Goal: Find specific page/section: Find specific page/section

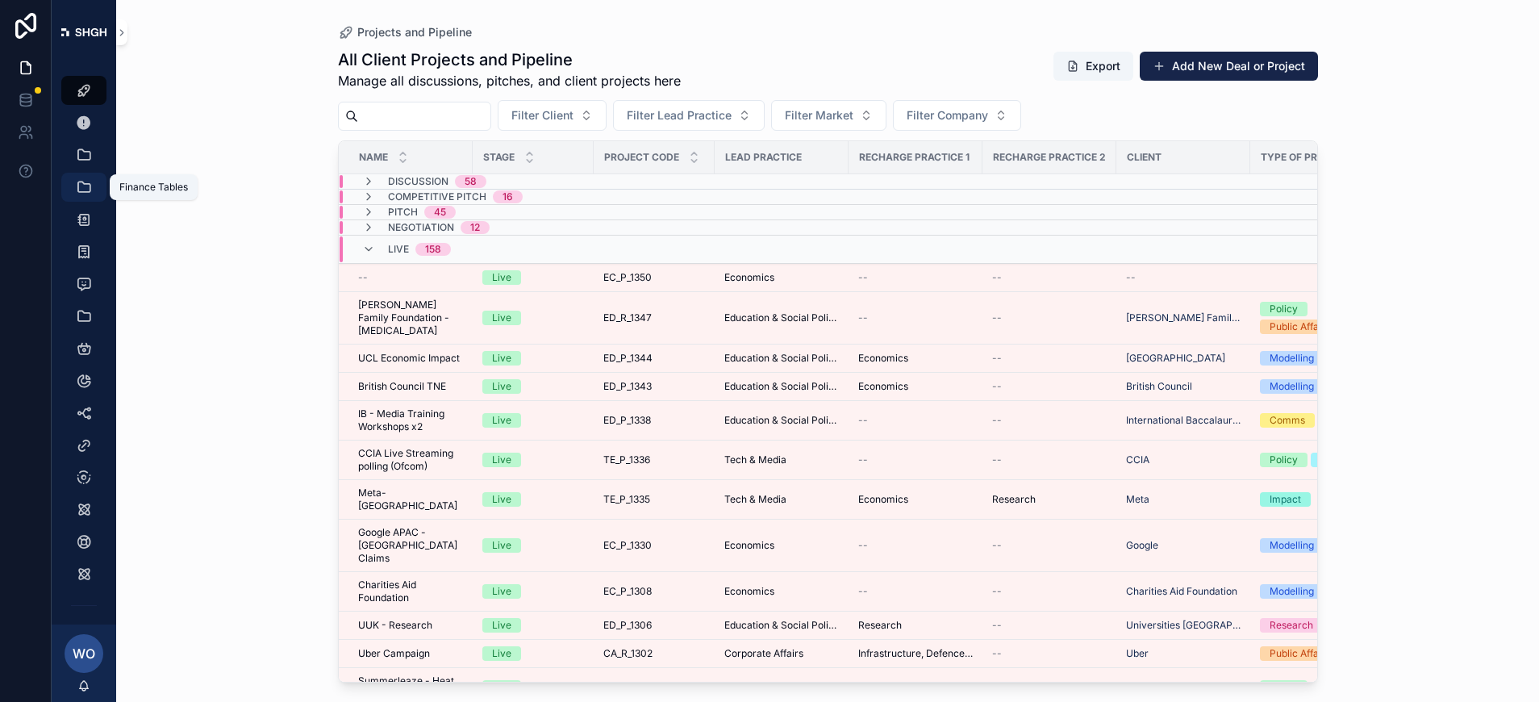
click at [94, 186] on div "Finance Tables" at bounding box center [84, 187] width 26 height 26
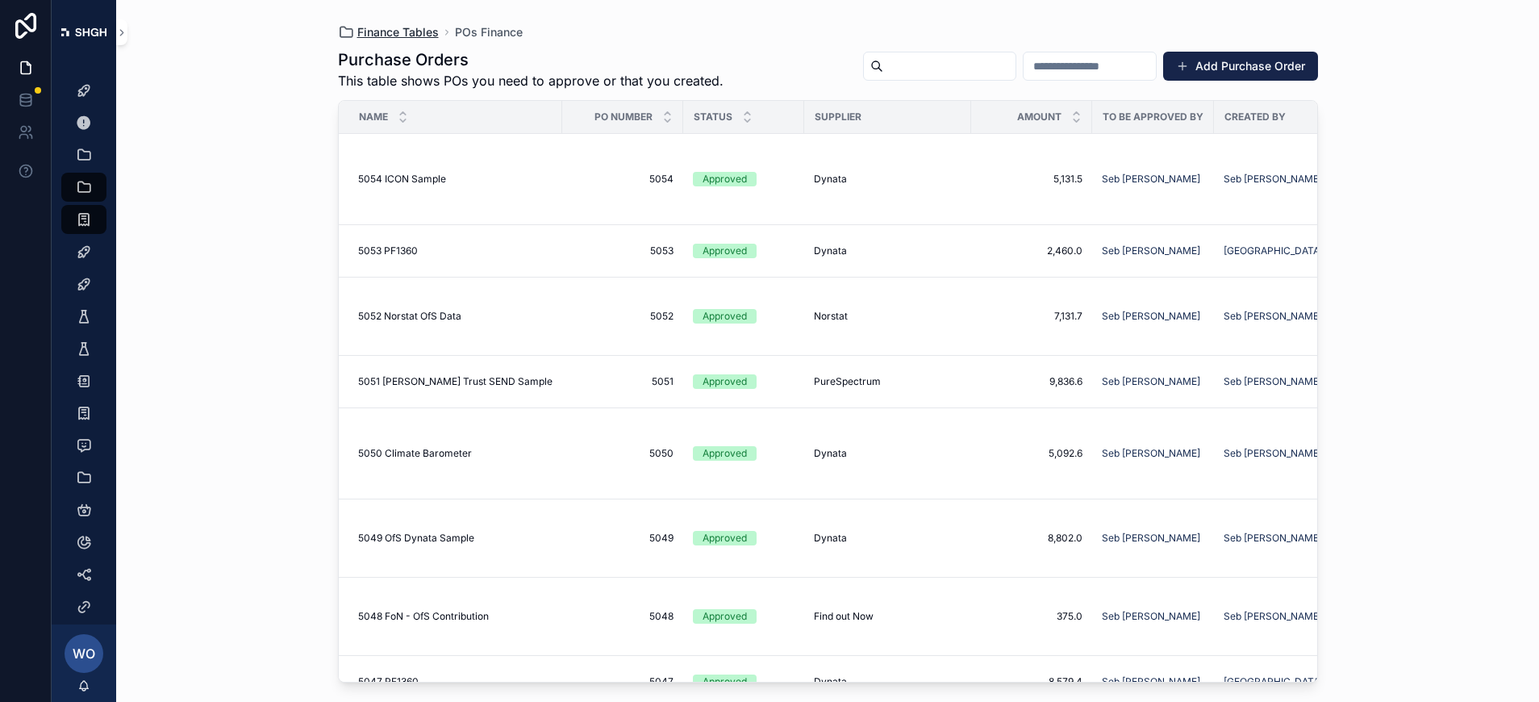
click at [397, 30] on span "Finance Tables" at bounding box center [397, 32] width 81 height 16
click at [119, 35] on icon "scrollable content" at bounding box center [121, 33] width 11 height 12
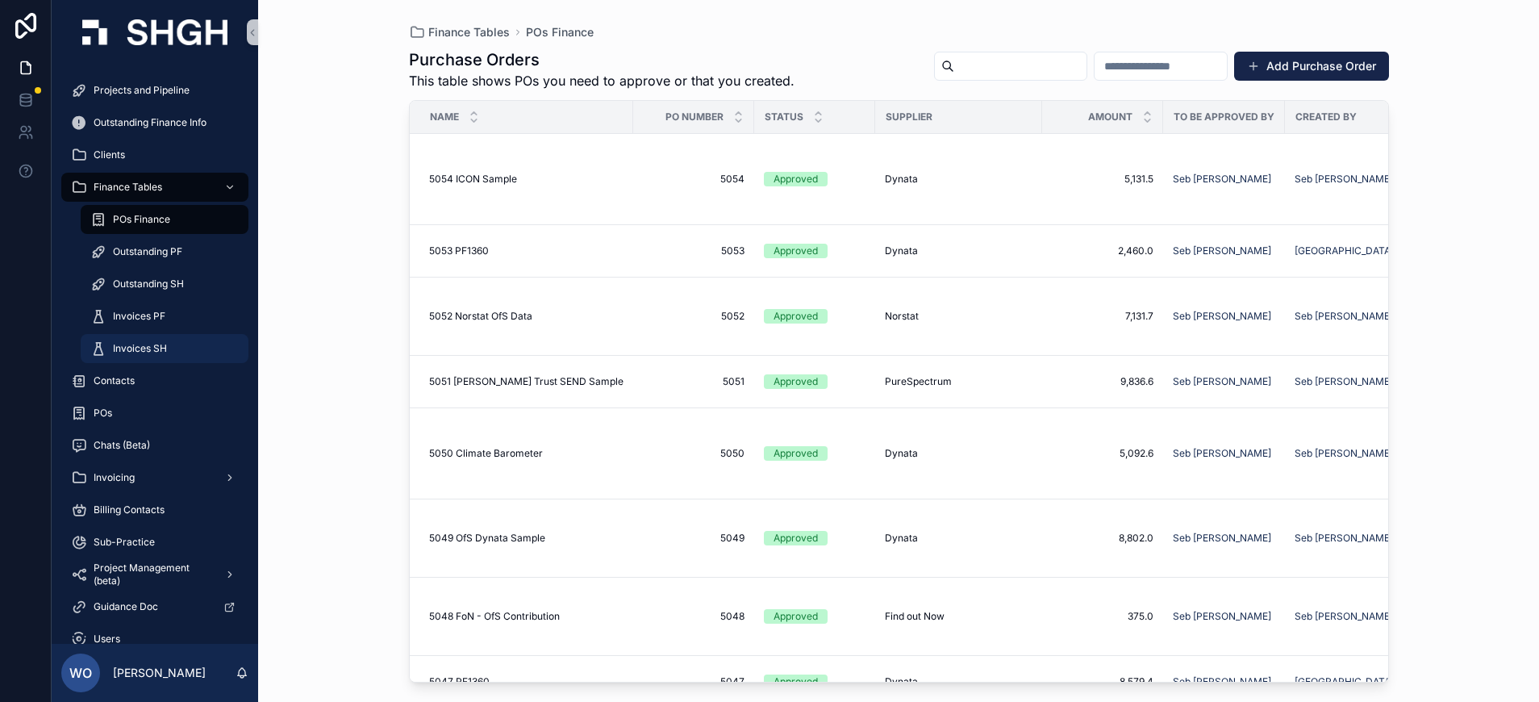
click at [140, 344] on span "Invoices SH" at bounding box center [140, 348] width 54 height 13
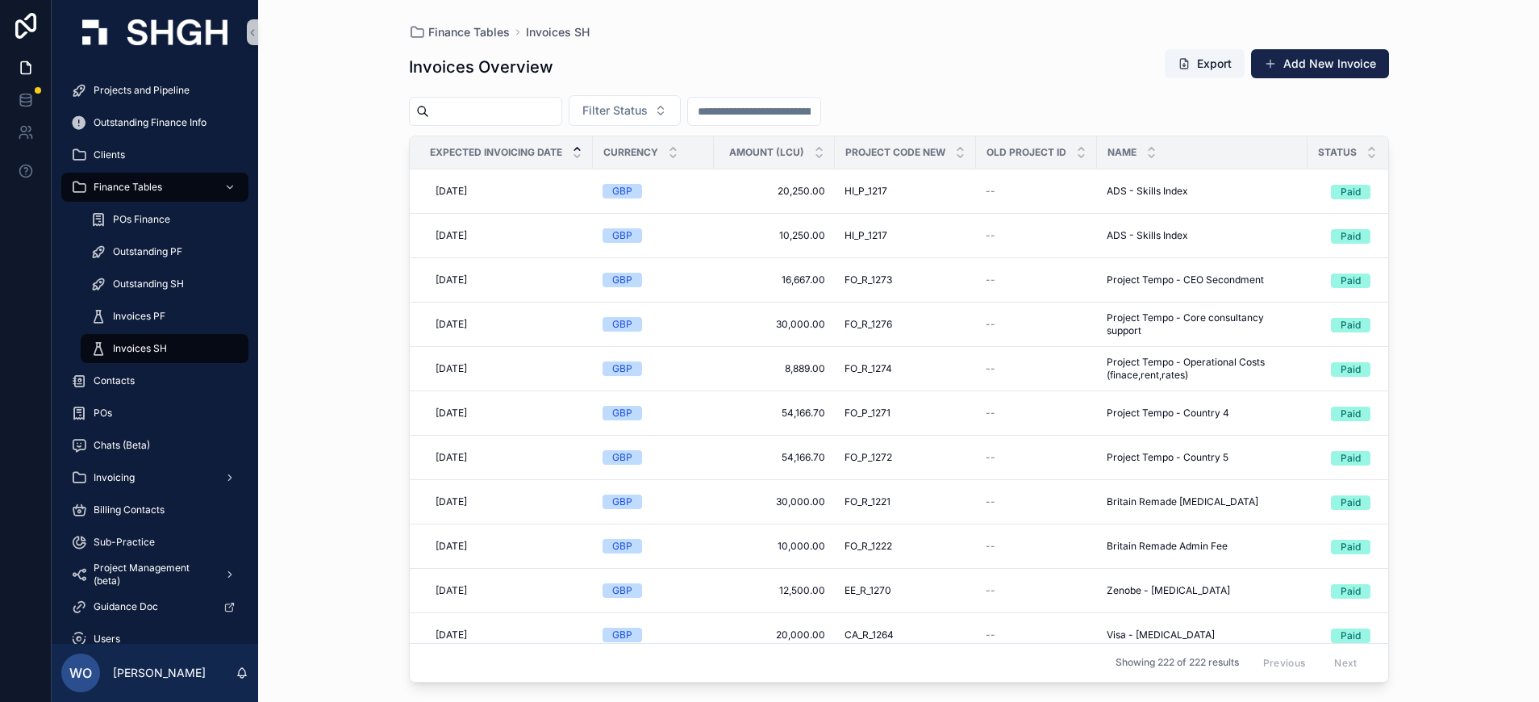
click at [550, 107] on input "scrollable content" at bounding box center [495, 111] width 132 height 23
type input "****"
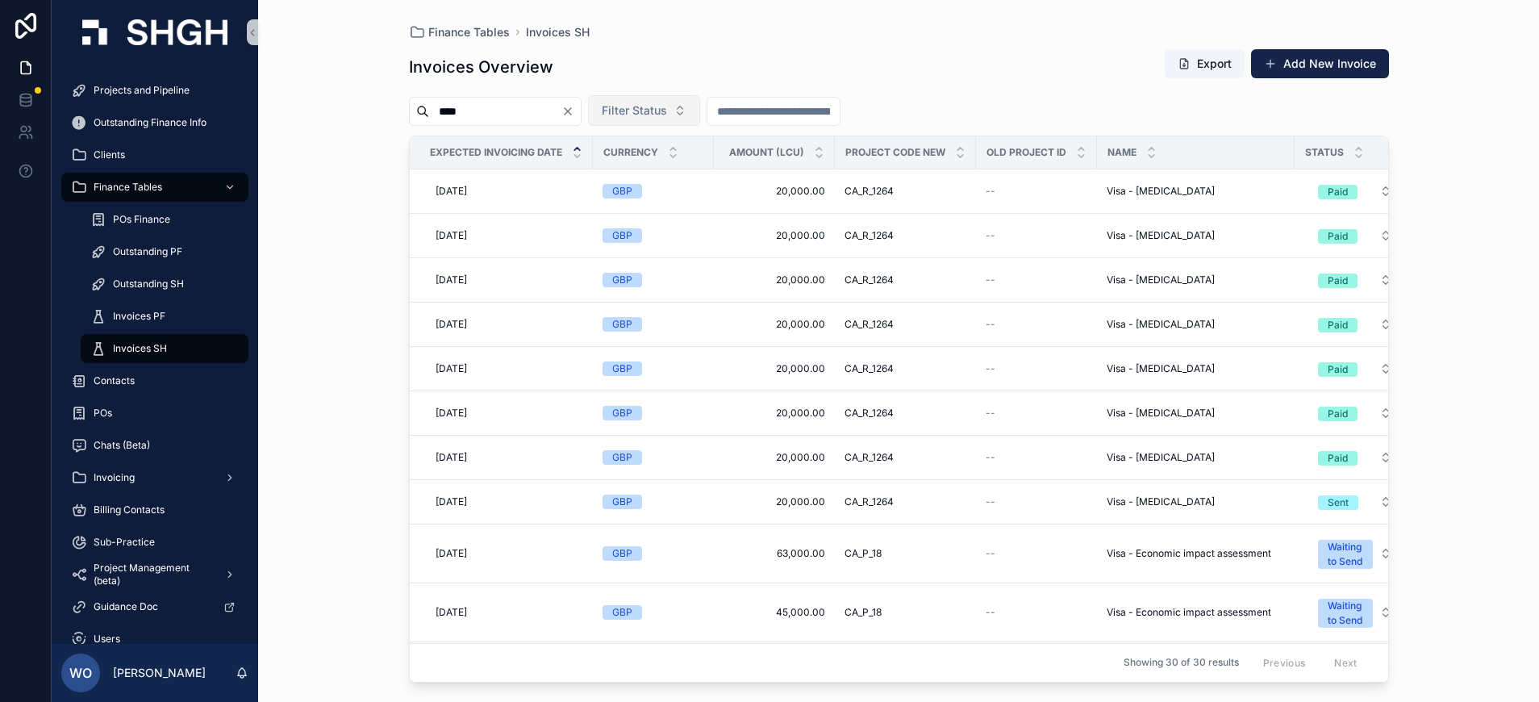
click at [667, 106] on span "Filter Status" at bounding box center [634, 110] width 65 height 16
click at [649, 178] on div "Waiting to Send" at bounding box center [681, 177] width 194 height 26
